Goal: Complete application form

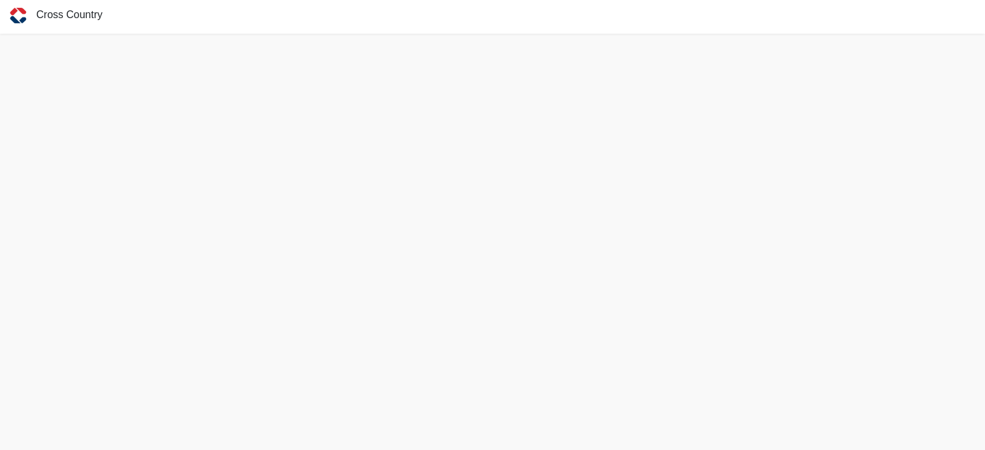
scroll to position [3, 0]
click at [17, 10] on img at bounding box center [18, 15] width 36 height 36
